Goal: Task Accomplishment & Management: Manage account settings

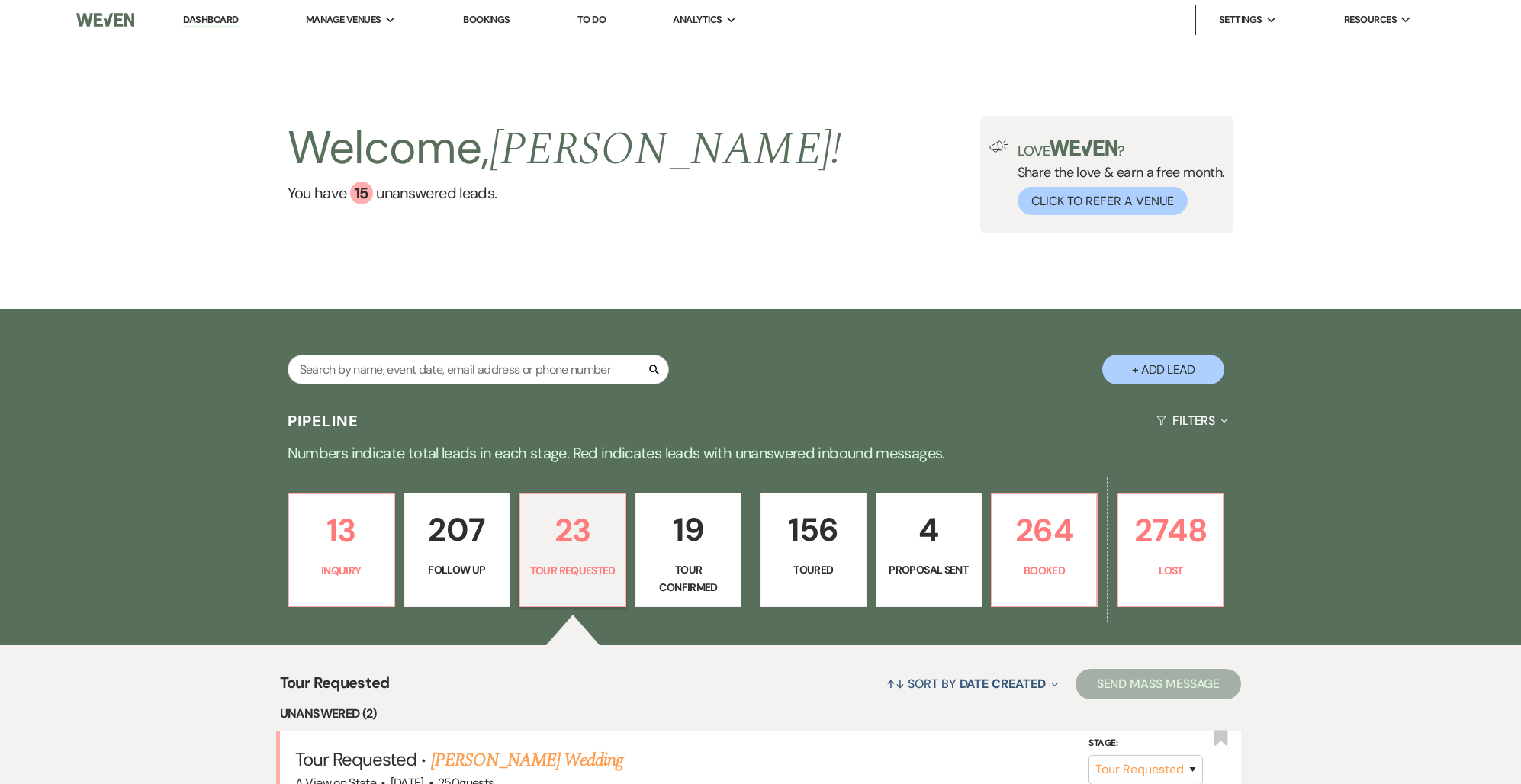
select select "2"
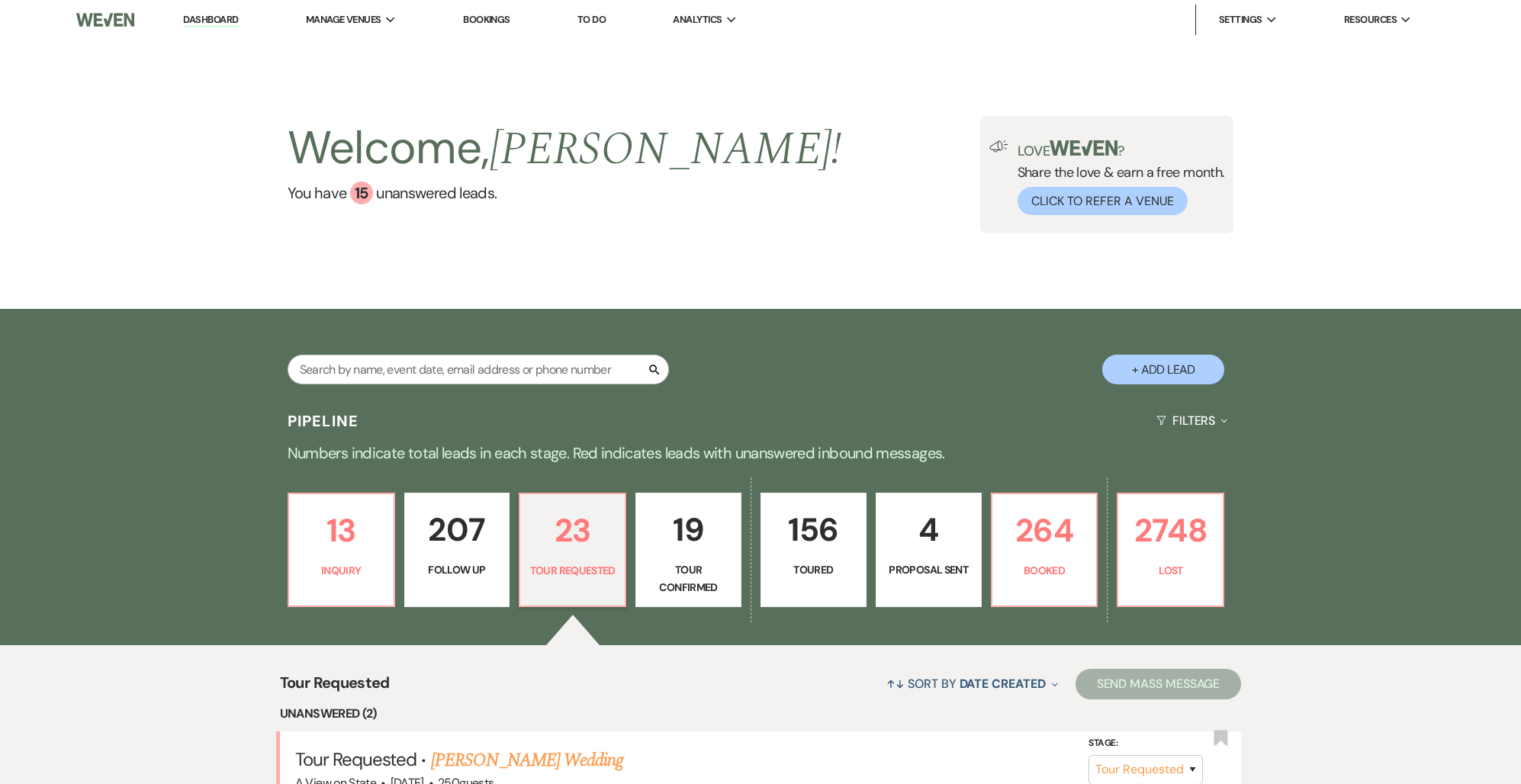
select select "2"
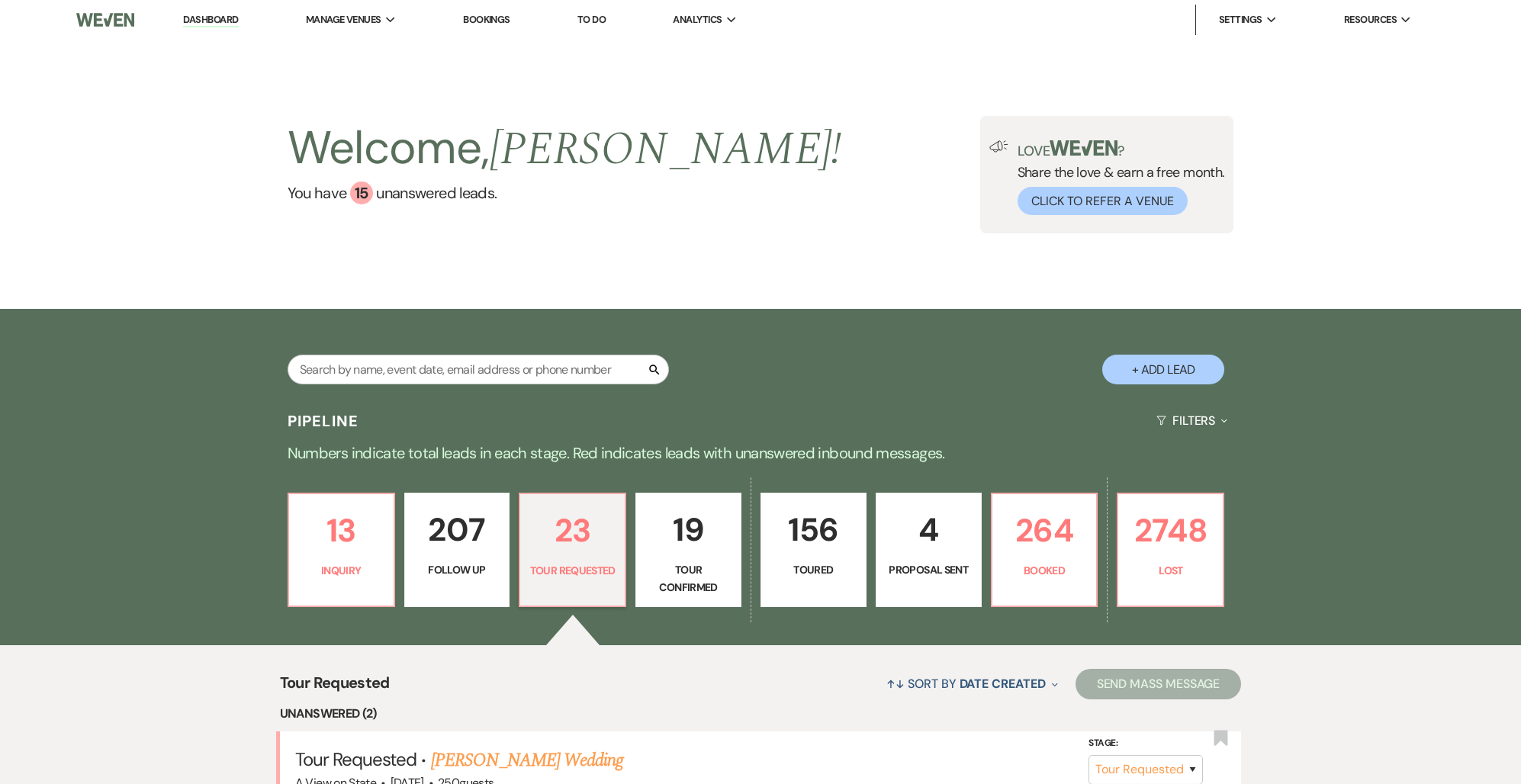
select select "2"
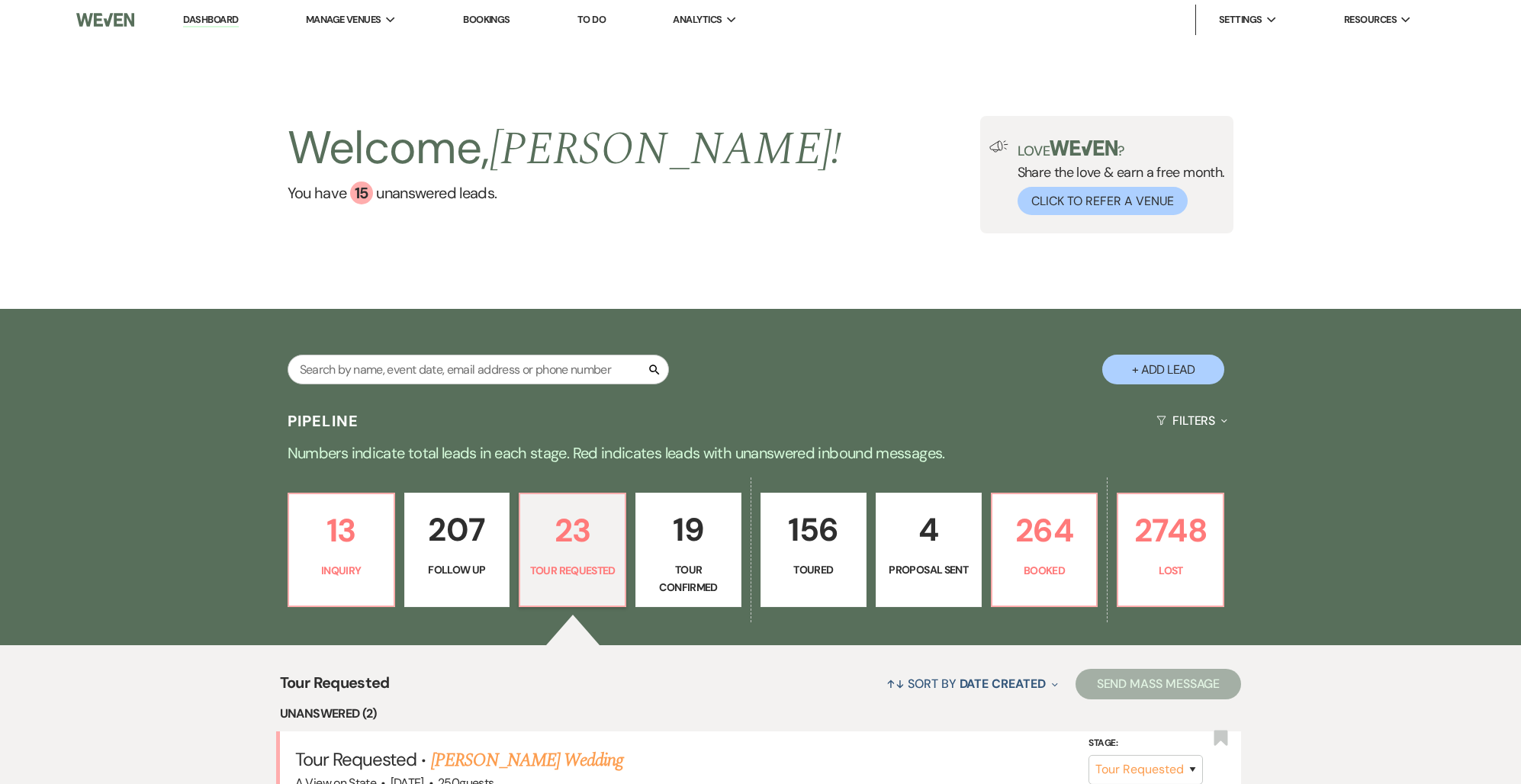
select select "2"
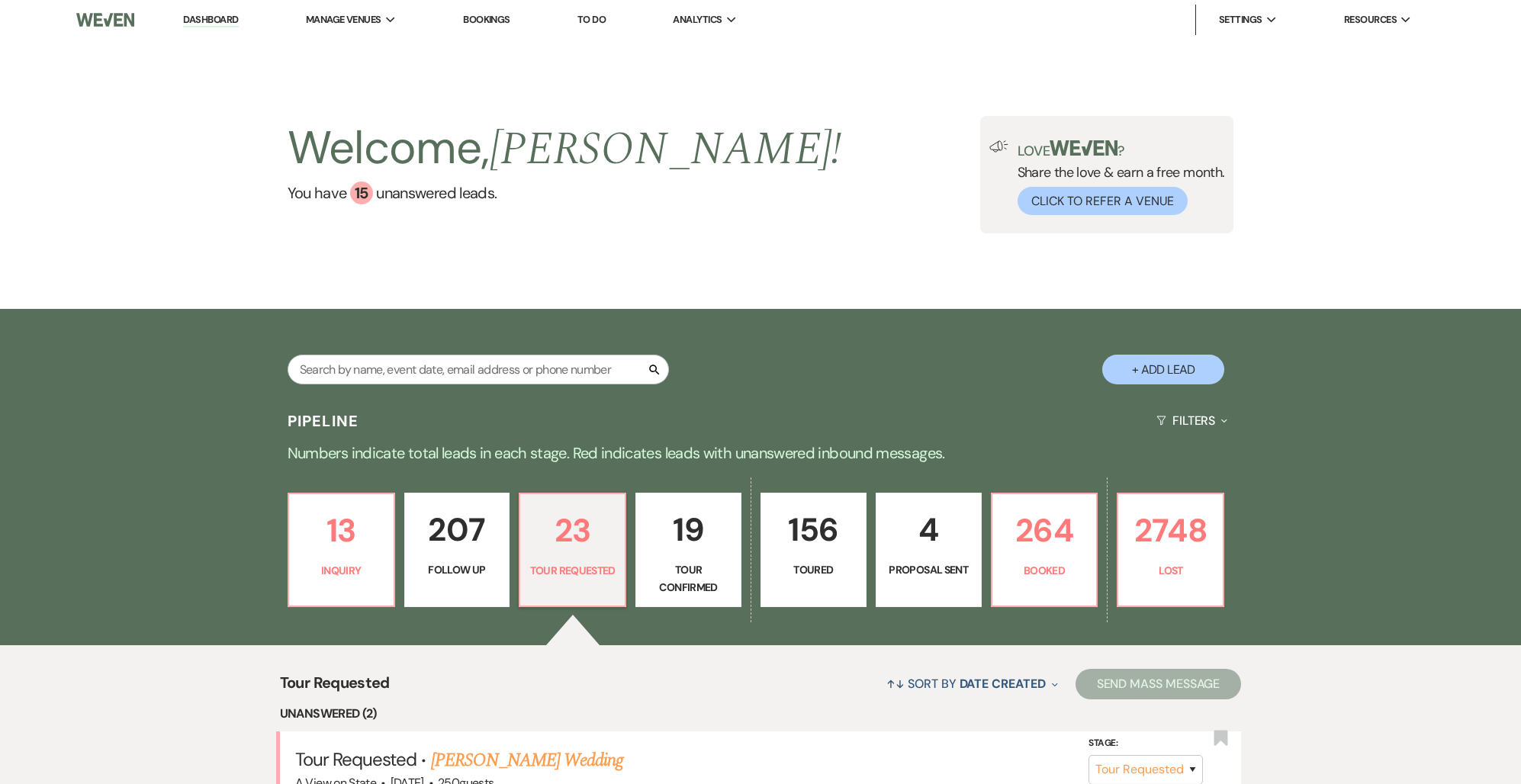
select select "2"
click at [883, 547] on link "4 Proposal Sent" at bounding box center [929, 550] width 106 height 115
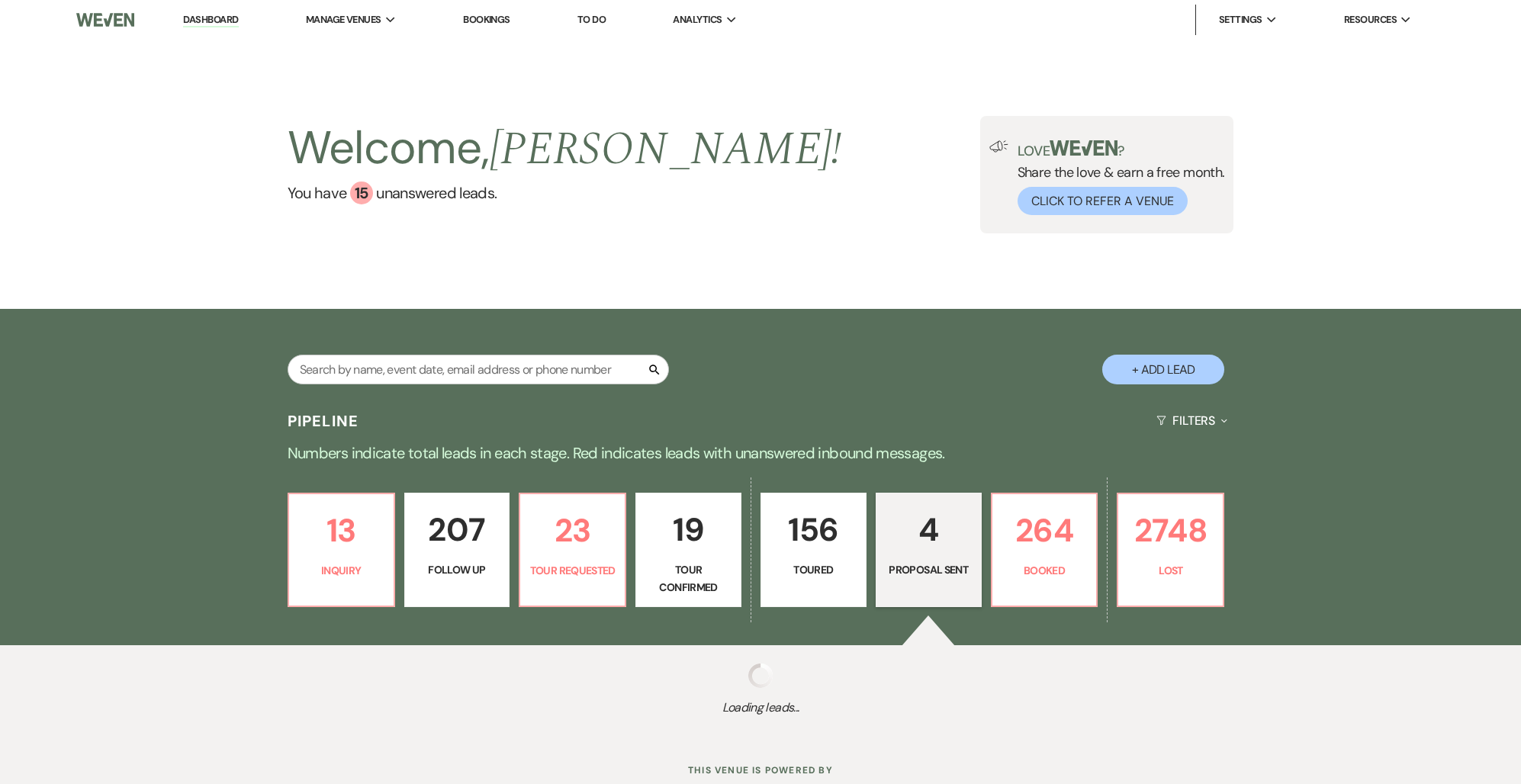
select select "6"
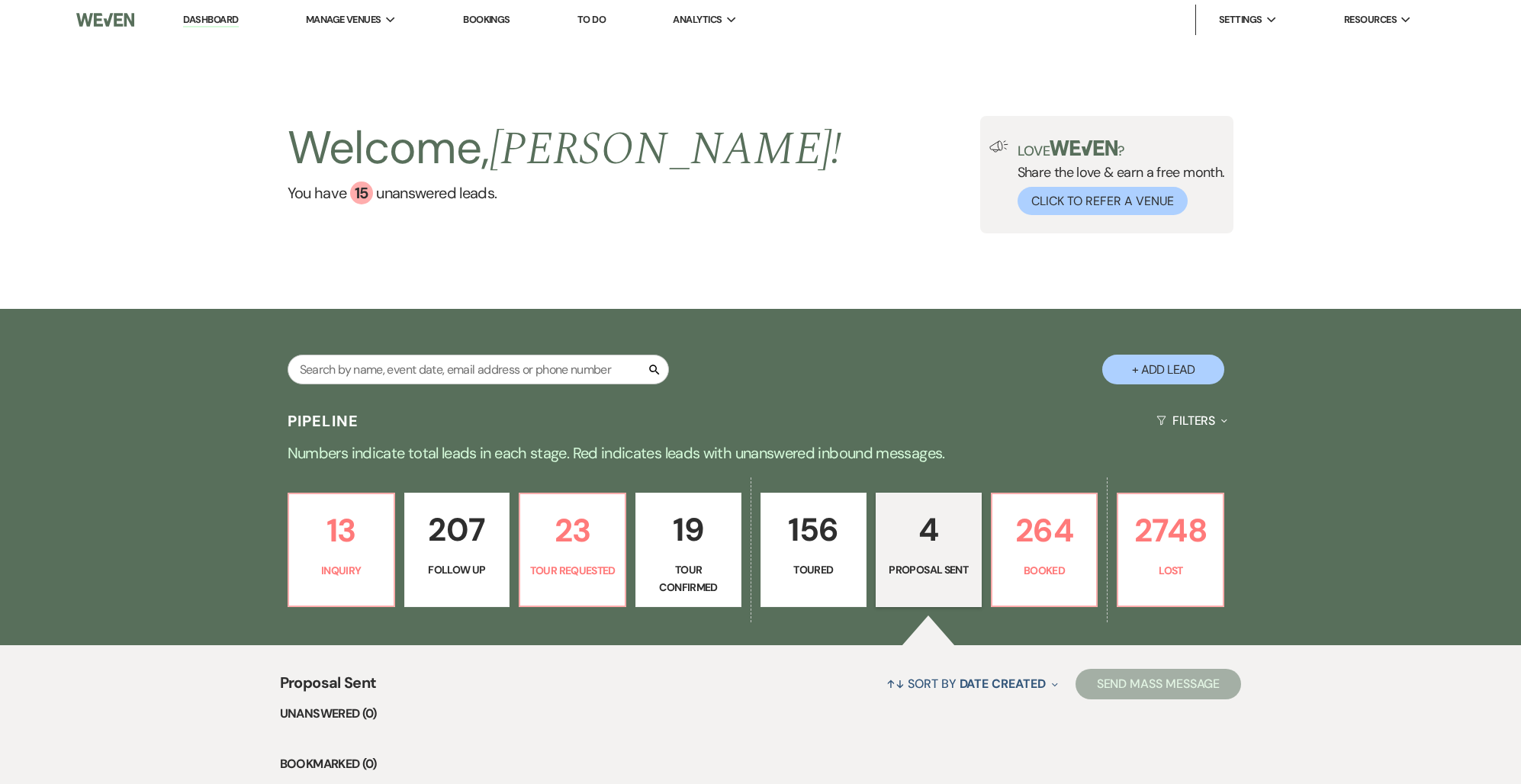
click at [227, 13] on link "Dashboard" at bounding box center [210, 19] width 55 height 14
